Goal: Go to known website: Go to known website

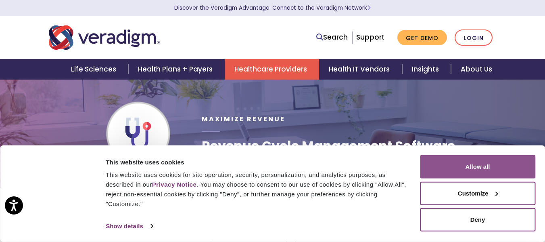
click at [483, 168] on button "Allow all" at bounding box center [477, 166] width 115 height 23
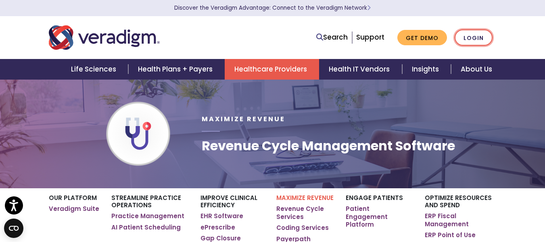
click at [474, 39] on link "Login" at bounding box center [474, 37] width 38 height 17
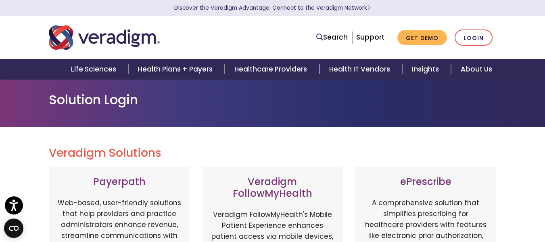
scroll to position [121, 0]
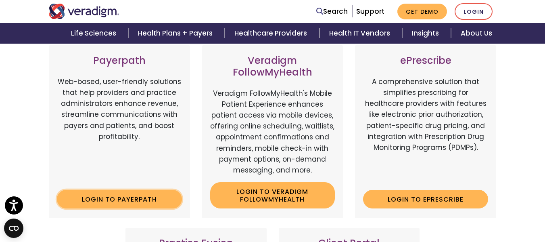
click at [119, 199] on link "Login to Payerpath" at bounding box center [119, 199] width 125 height 19
